Goal: Task Accomplishment & Management: Use online tool/utility

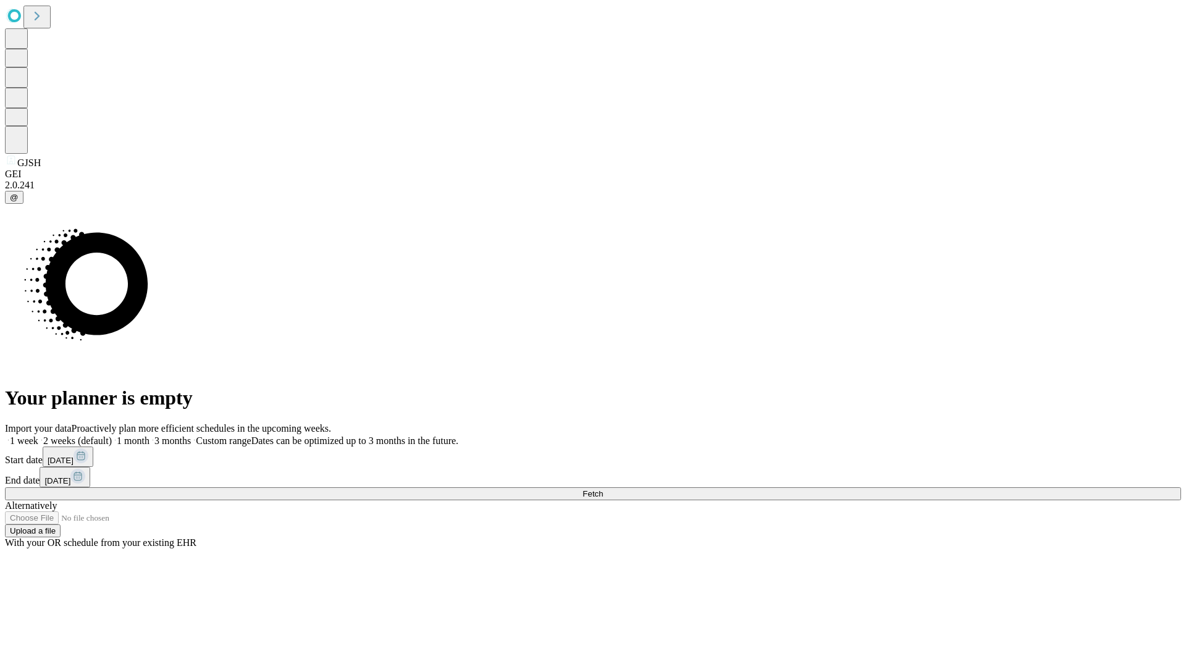
click at [603, 489] on span "Fetch" at bounding box center [593, 493] width 20 height 9
